Goal: Communication & Community: Answer question/provide support

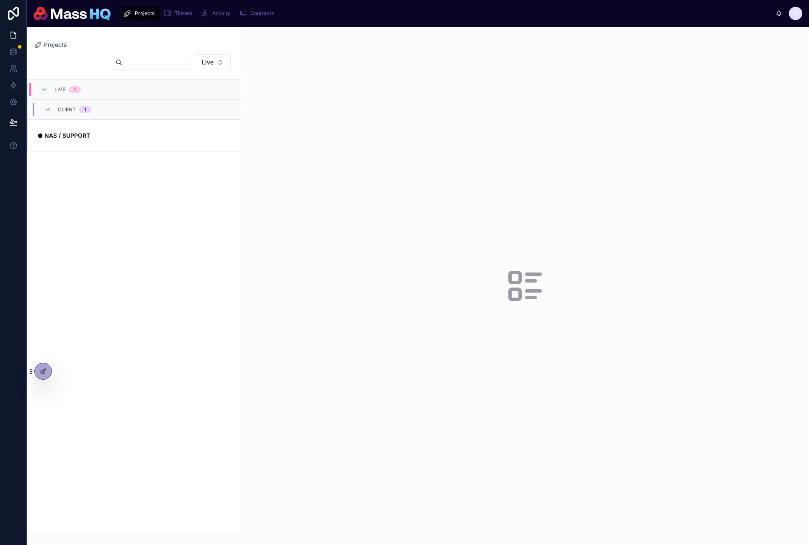
drag, startPoint x: 205, startPoint y: 202, endPoint x: 171, endPoint y: 0, distance: 204.7
click at [205, 202] on div "Live LIVE 1 Client 1 ⬢ NAS / SUPPORT" at bounding box center [134, 292] width 214 height 486
click at [175, 13] on span "Tickets" at bounding box center [184, 13] width 18 height 7
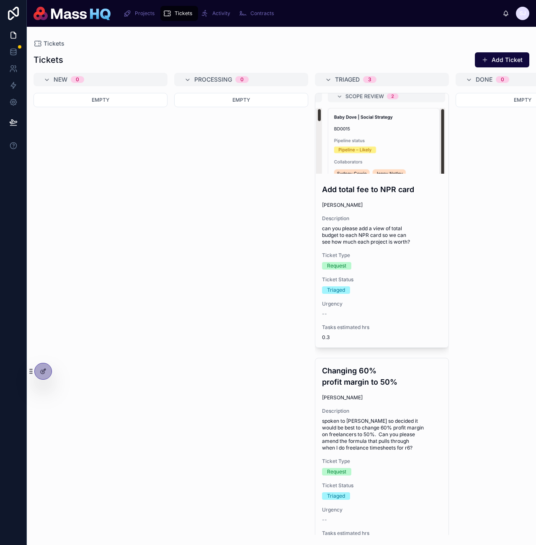
click at [135, 225] on div "Empty" at bounding box center [101, 314] width 134 height 442
drag, startPoint x: 412, startPoint y: 52, endPoint x: 27, endPoint y: 132, distance: 393.1
click at [411, 52] on div "Tickets Add Ticket" at bounding box center [282, 60] width 496 height 16
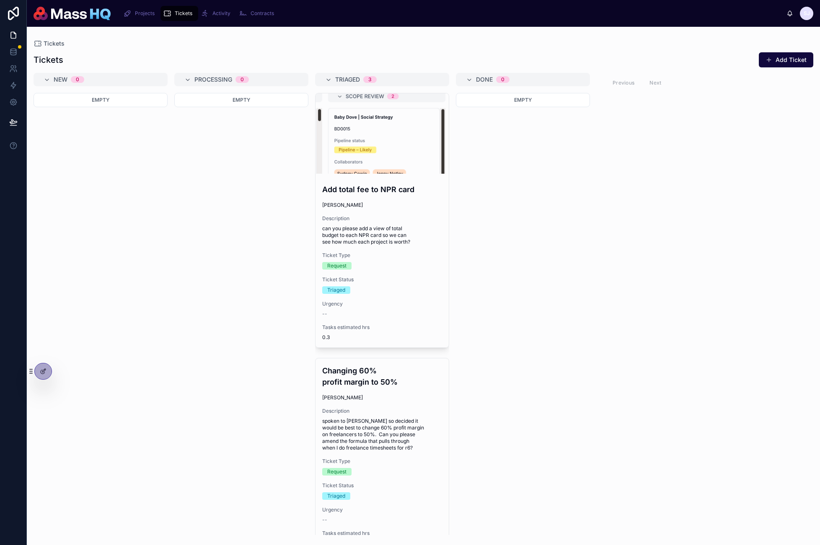
click at [164, 276] on div "Empty" at bounding box center [101, 314] width 134 height 442
click at [168, 289] on div "New 0 Empty Processing 0 Empty Triaged 3 Add total fee to NPR card [PERSON_NAME…" at bounding box center [423, 304] width 793 height 462
click at [169, 288] on div "New 0 Empty Processing 0 Empty Triaged 3 Add total fee to NPR card [PERSON_NAME…" at bounding box center [423, 304] width 793 height 462
click at [696, 258] on div "New 0 Empty Processing 0 Empty Triaged 3 Add total fee to NPR card [PERSON_NAME…" at bounding box center [423, 304] width 793 height 462
click at [699, 255] on div "New 0 Empty Processing 0 Empty Triaged 3 Add total fee to NPR card [PERSON_NAME…" at bounding box center [423, 304] width 793 height 462
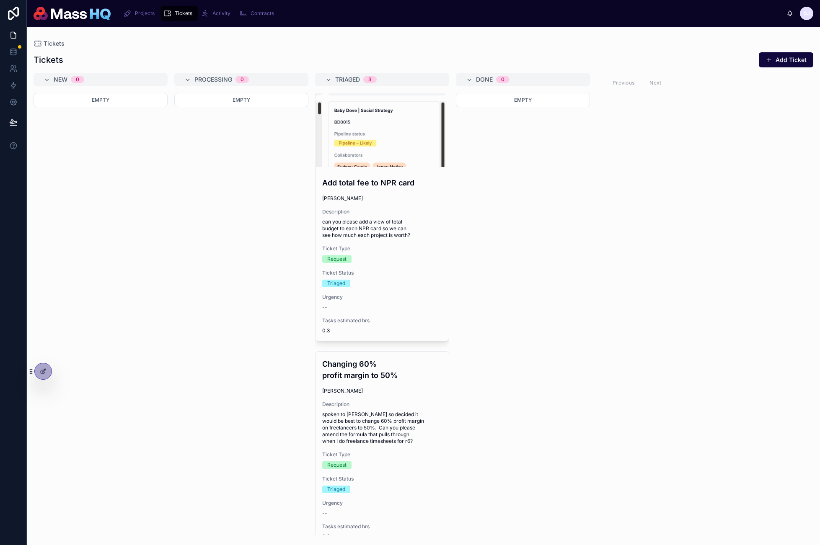
scroll to position [7, 0]
click at [583, 293] on div "Empty" at bounding box center [523, 314] width 134 height 442
click at [797, 61] on button "Add Ticket" at bounding box center [786, 59] width 54 height 15
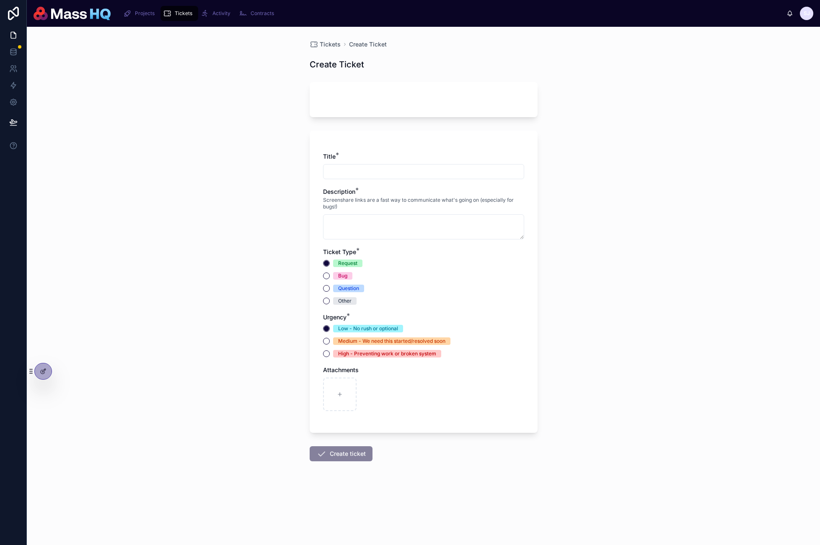
click at [661, 182] on div "Tickets Create Ticket Create Ticket Title * Description * Screenshare links are…" at bounding box center [423, 286] width 793 height 519
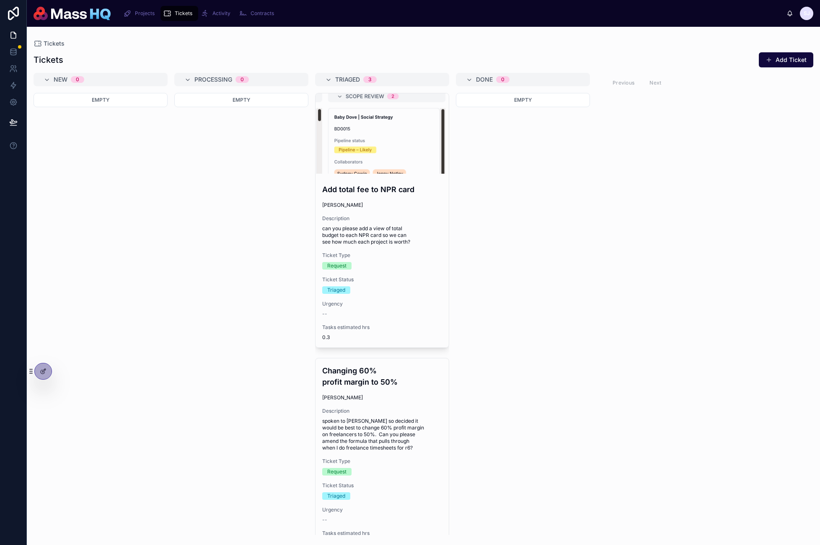
click at [645, 188] on div "New 0 Empty Processing 0 Empty Triaged 3 Add total fee to NPR card [PERSON_NAME…" at bounding box center [423, 304] width 793 height 462
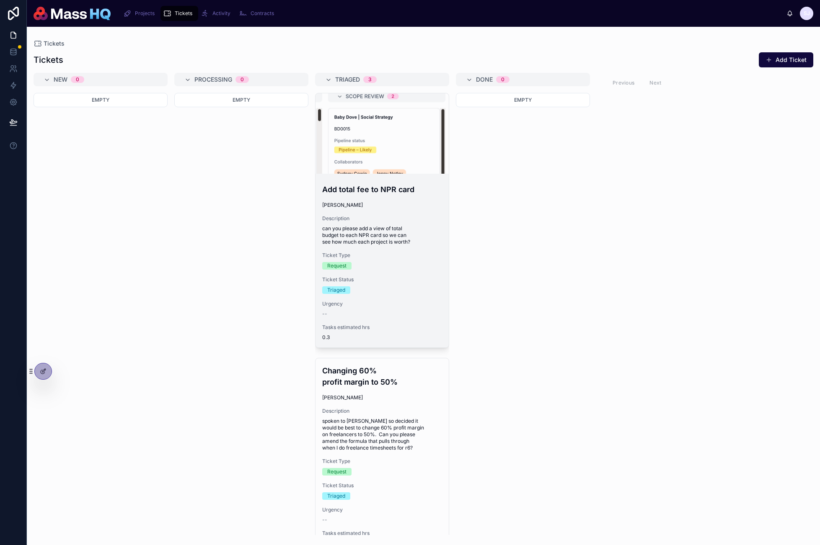
click at [359, 239] on span "can you please add a view of total budget to each NPR card so we can see how mu…" at bounding box center [382, 235] width 120 height 20
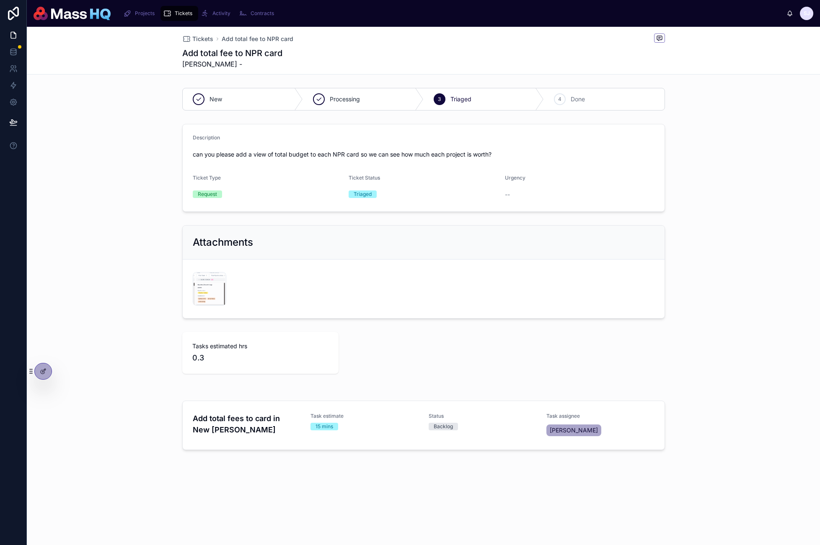
click at [121, 280] on div "Attachments Screenshot-2025-10-07-at-13.51.25 .png" at bounding box center [423, 272] width 793 height 100
click at [134, 166] on div "Description can you please add a view of total budget to each NPR card so we ca…" at bounding box center [423, 168] width 793 height 95
click at [135, 167] on div "Description can you please add a view of total budget to each NPR card so we ca…" at bounding box center [423, 168] width 793 height 95
click at [136, 168] on div "Description can you please add a view of total budget to each NPR card so we ca…" at bounding box center [423, 168] width 793 height 95
click at [201, 40] on span "Tickets" at bounding box center [202, 39] width 21 height 8
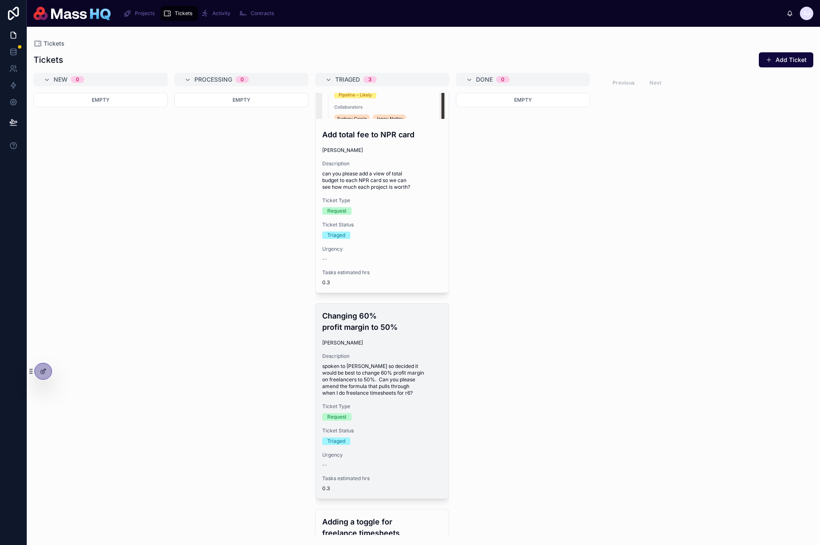
scroll to position [125, 0]
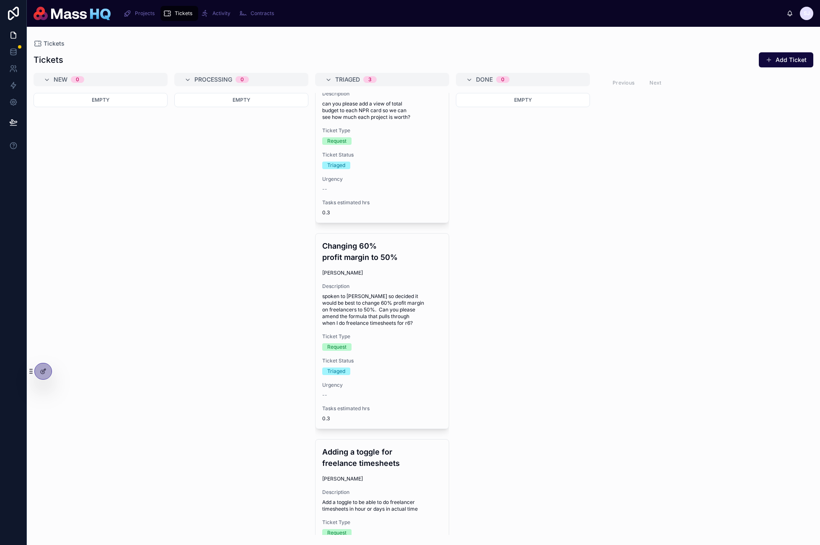
click at [462, 403] on div "Empty" at bounding box center [523, 314] width 134 height 442
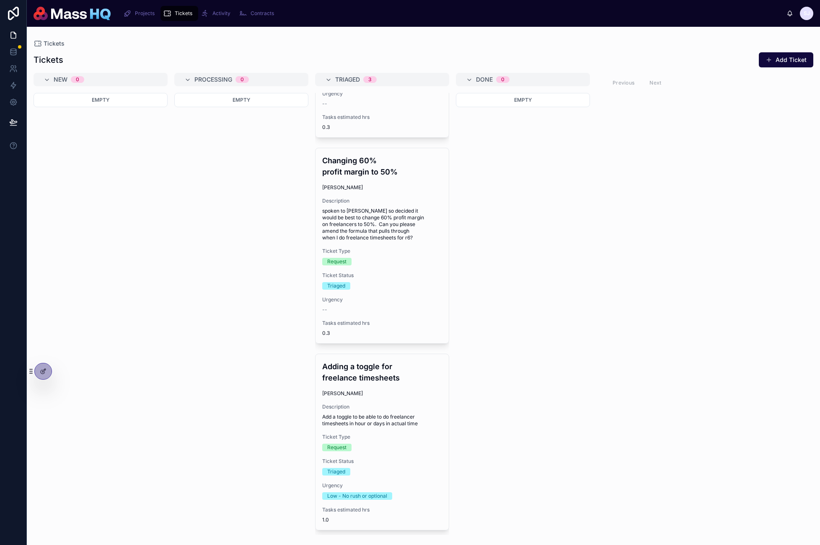
scroll to position [212, 0]
click at [580, 350] on div "Empty" at bounding box center [523, 314] width 134 height 442
